Goal: Information Seeking & Learning: Learn about a topic

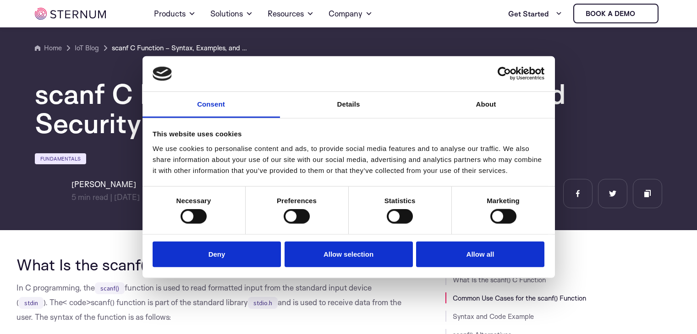
click at [245, 252] on button "Deny" at bounding box center [216, 254] width 128 height 26
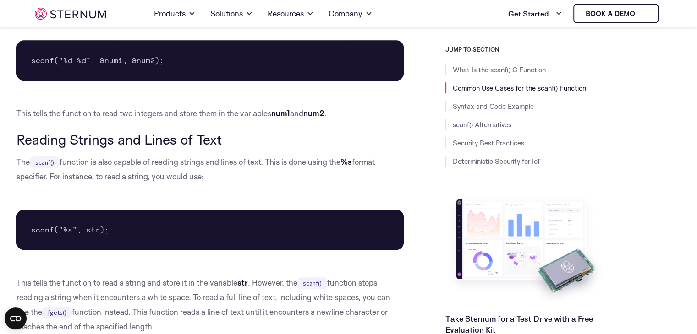
drag, startPoint x: 223, startPoint y: 235, endPoint x: 220, endPoint y: 231, distance: 5.2
click at [222, 234] on pre "scanf("%s", str);" at bounding box center [209, 230] width 387 height 40
click at [220, 231] on pre "scanf("%s", str);" at bounding box center [209, 230] width 387 height 40
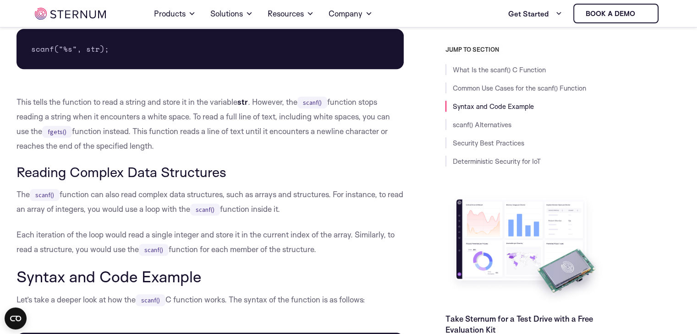
scroll to position [867, 0]
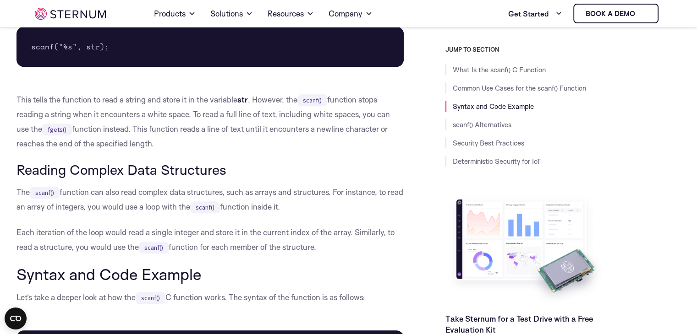
drag, startPoint x: 158, startPoint y: 190, endPoint x: 131, endPoint y: 165, distance: 37.3
click at [155, 188] on p "The scanf() function can also read complex data structures, such as arrays and …" at bounding box center [209, 199] width 387 height 29
click at [131, 164] on h3 "Reading Complex Data Structures" at bounding box center [209, 170] width 387 height 16
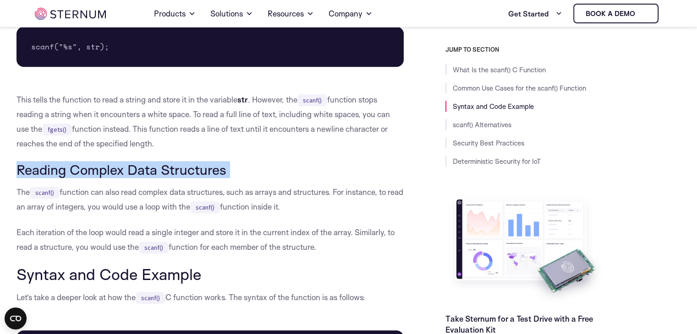
click at [131, 164] on h3 "Reading Complex Data Structures" at bounding box center [209, 170] width 387 height 16
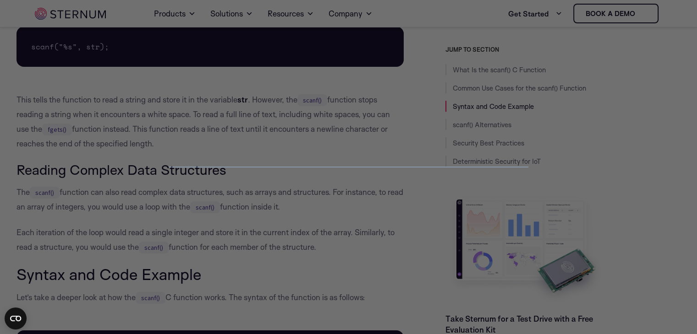
drag, startPoint x: 139, startPoint y: 192, endPoint x: 125, endPoint y: 167, distance: 28.7
click at [139, 187] on div at bounding box center [351, 169] width 703 height 338
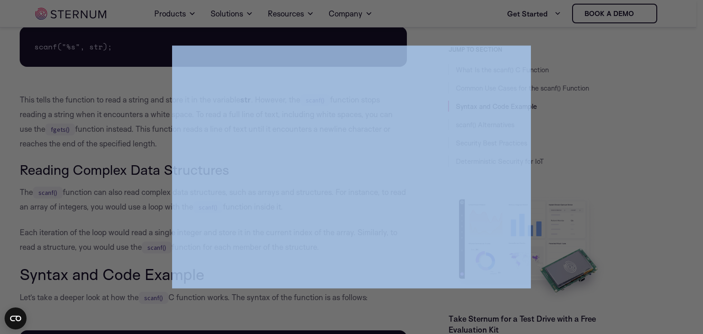
click at [112, 116] on div at bounding box center [355, 169] width 710 height 338
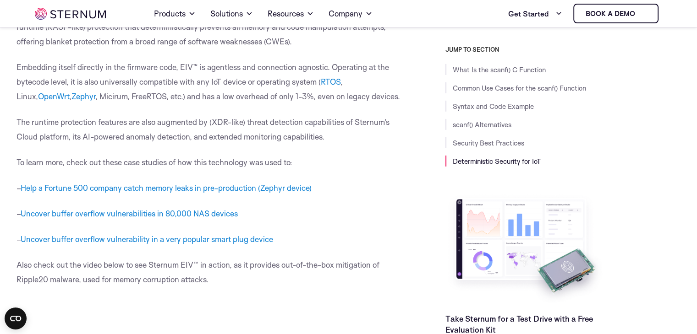
scroll to position [3065, 0]
